Goal: Navigation & Orientation: Understand site structure

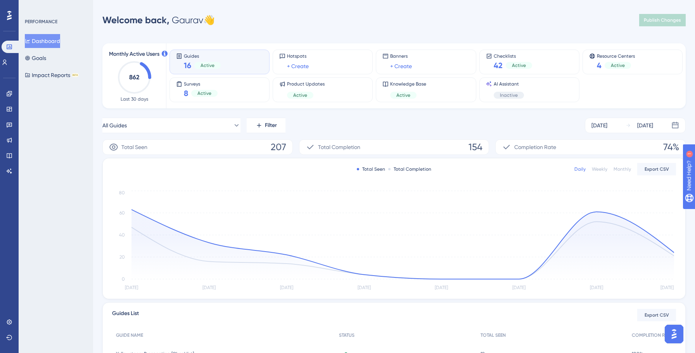
click at [43, 41] on button "Dashboard" at bounding box center [42, 41] width 35 height 14
click at [6, 17] on div at bounding box center [9, 15] width 12 height 12
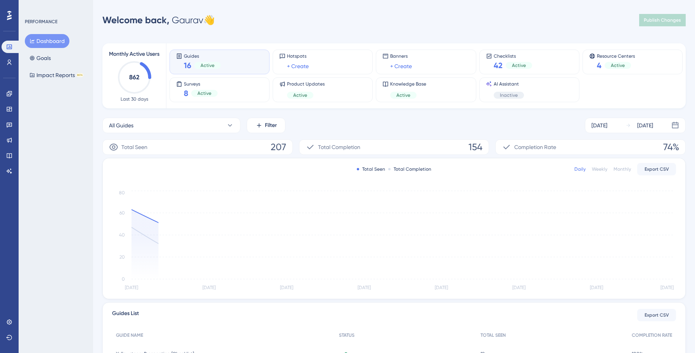
click at [408, 21] on div "Welcome back, [PERSON_NAME] 👋 Publish Changes" at bounding box center [393, 20] width 583 height 16
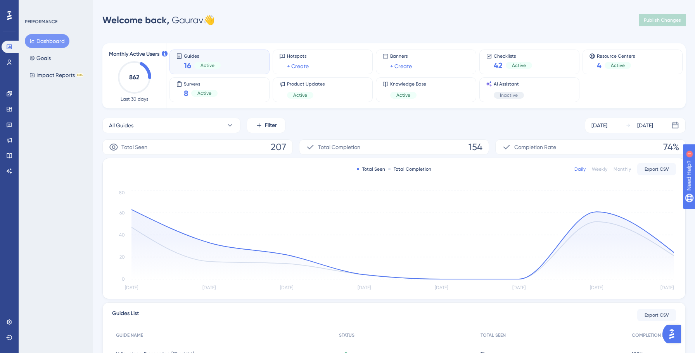
click at [67, 182] on div "PERFORMANCE Dashboard Goals Impact Reports BETA" at bounding box center [56, 176] width 74 height 353
